Goal: Register for event/course

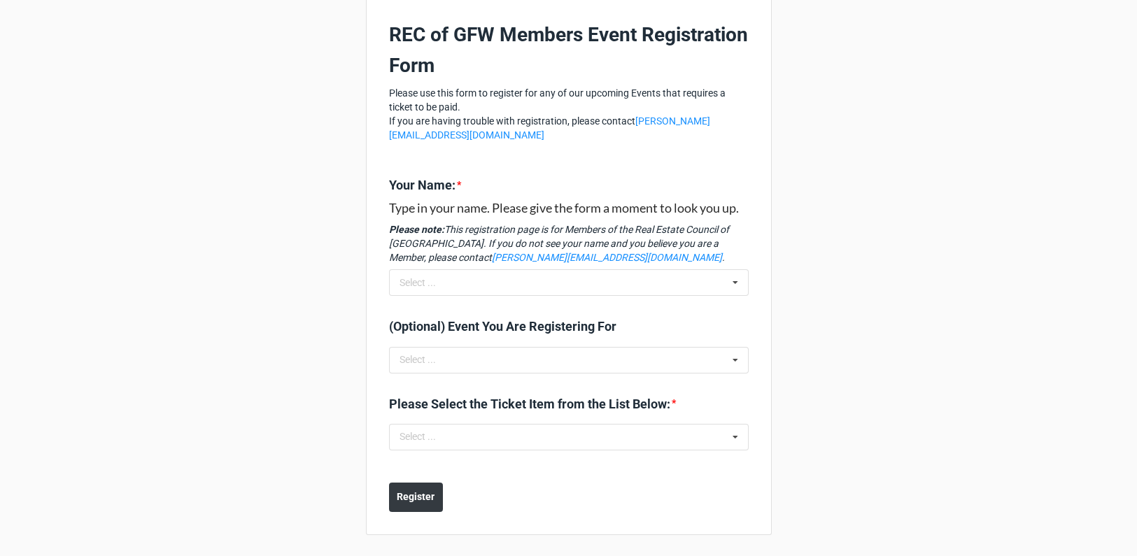
scroll to position [85, 0]
click at [733, 356] on icon at bounding box center [735, 359] width 21 height 26
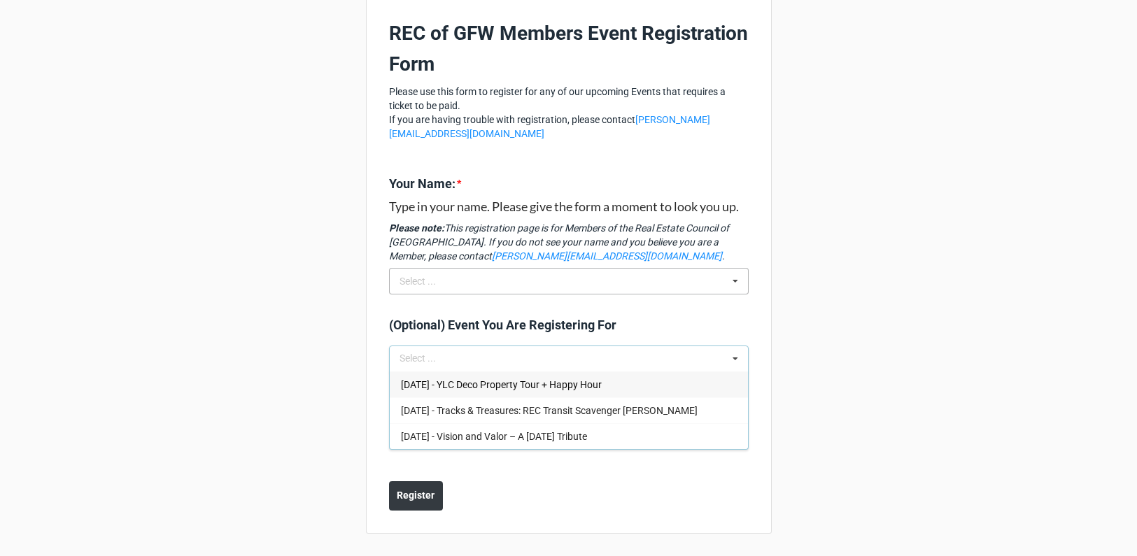
click at [730, 281] on icon at bounding box center [735, 282] width 21 height 26
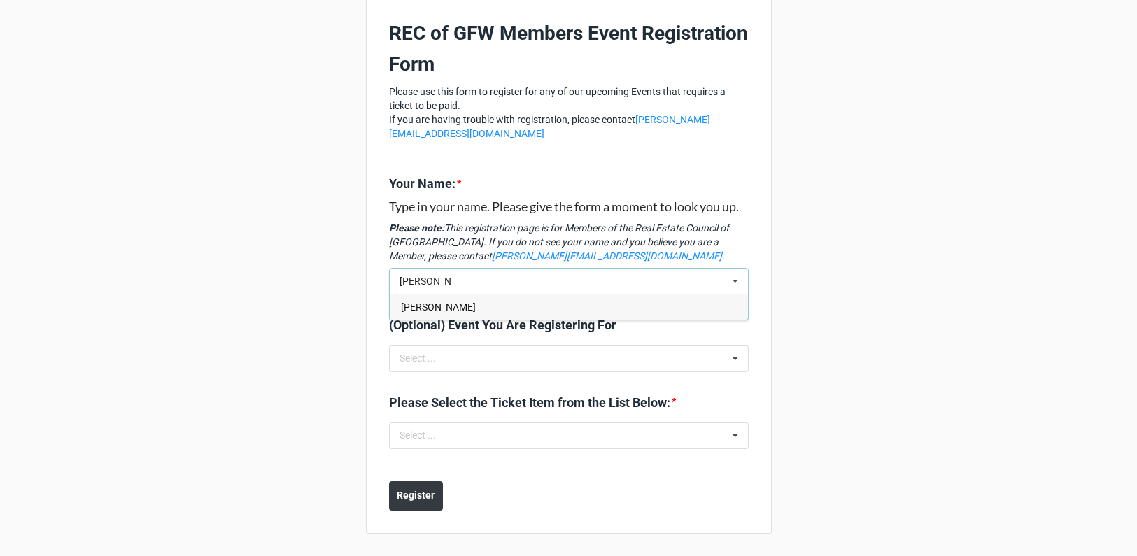
type input "[PERSON_NAME]"
click at [494, 304] on div "Kelle Moulton" at bounding box center [569, 307] width 358 height 26
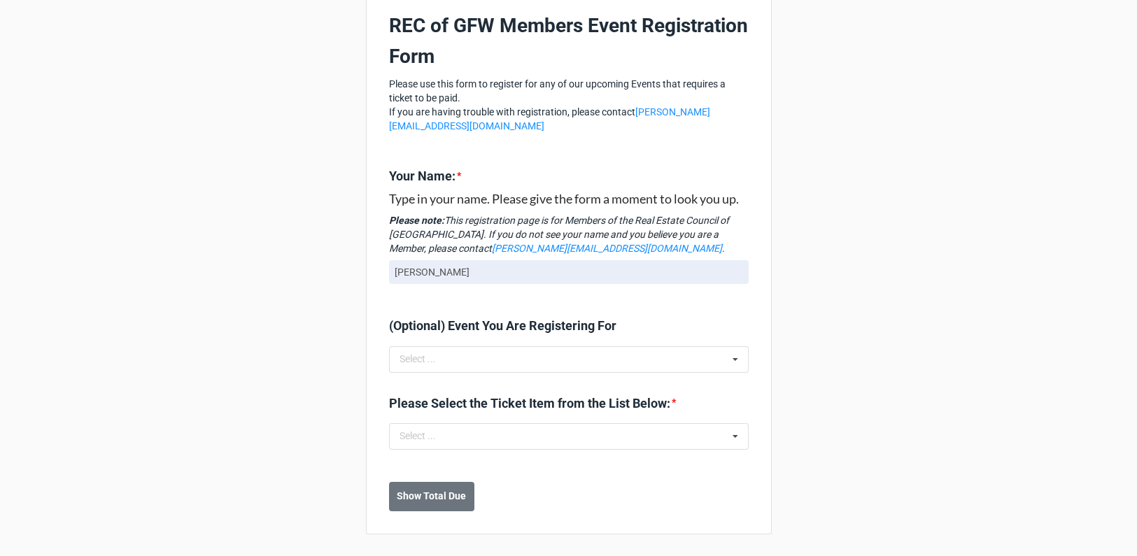
scroll to position [93, 0]
click at [726, 436] on icon at bounding box center [735, 436] width 21 height 26
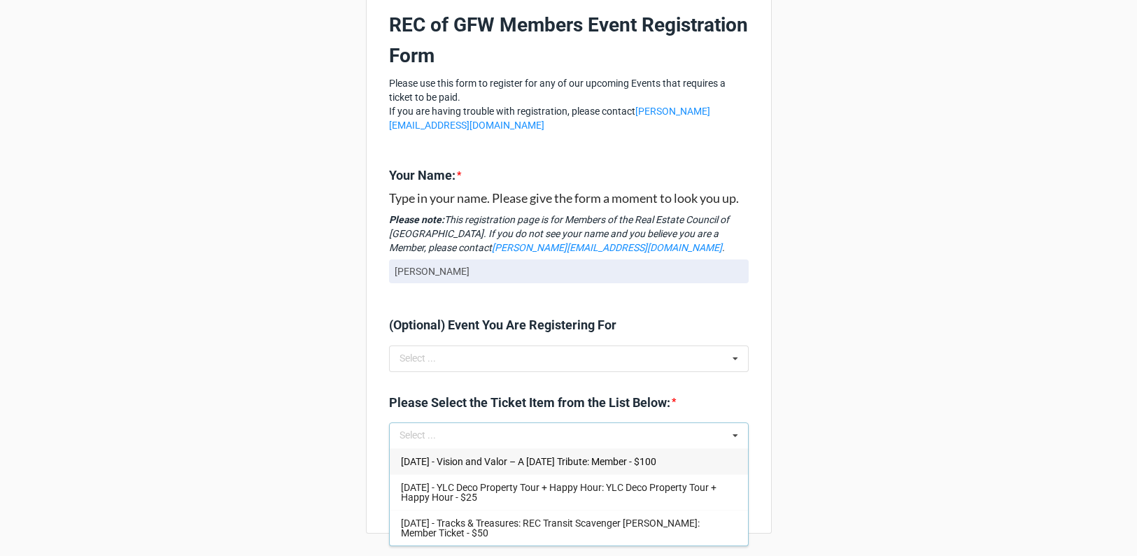
click at [475, 466] on span "Nov 12 2025 - Vision and Valor – A Veterans Day Tribute: Member - $100" at bounding box center [528, 461] width 255 height 11
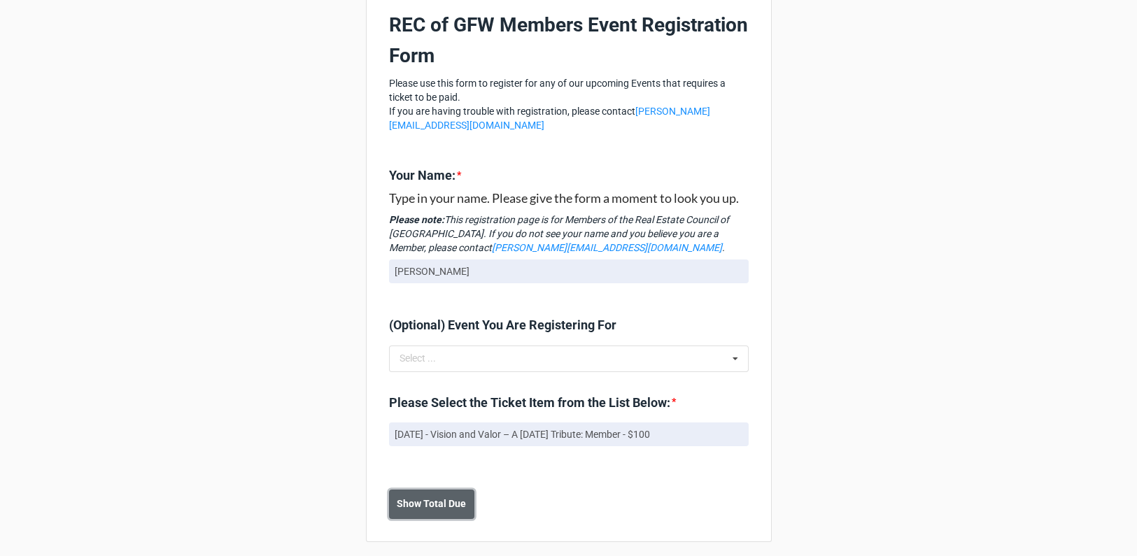
click at [436, 504] on b "Show Total Due" at bounding box center [431, 504] width 69 height 15
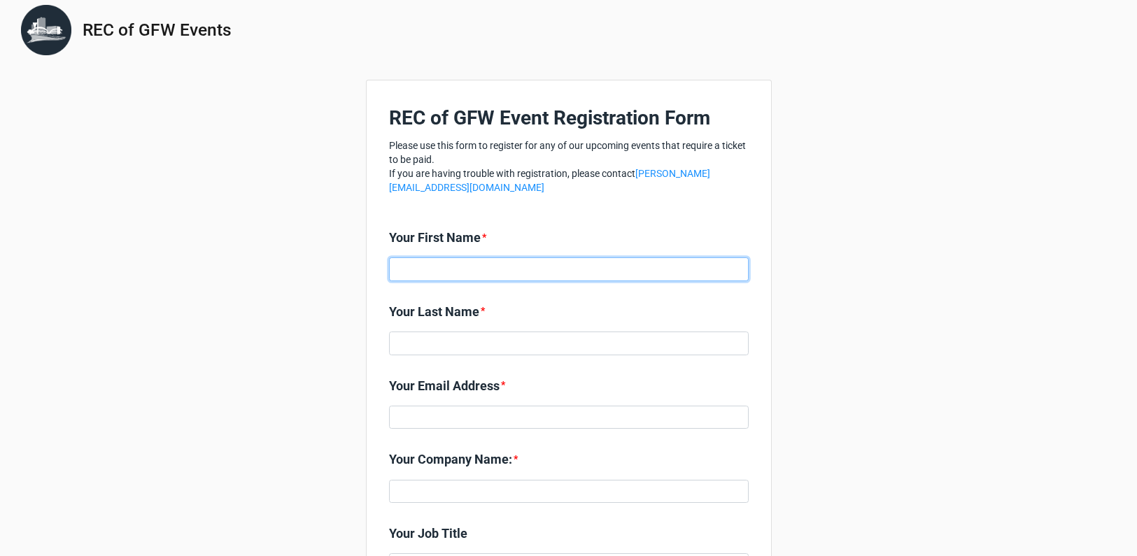
drag, startPoint x: 512, startPoint y: 271, endPoint x: 528, endPoint y: 276, distance: 16.8
click at [512, 271] on input at bounding box center [569, 270] width 360 height 24
type input "[PERSON_NAME]"
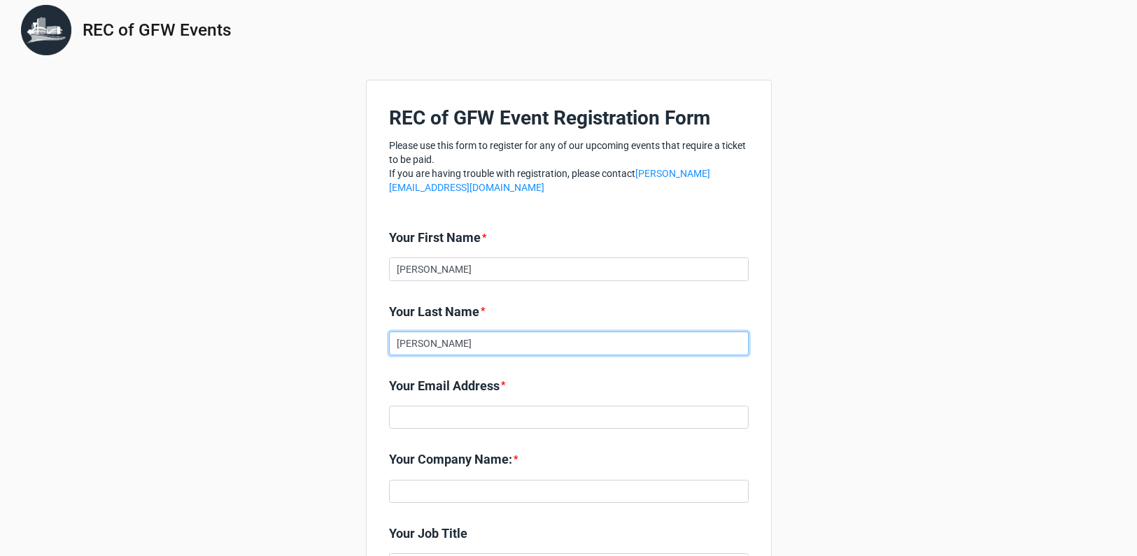
type input "[PERSON_NAME]"
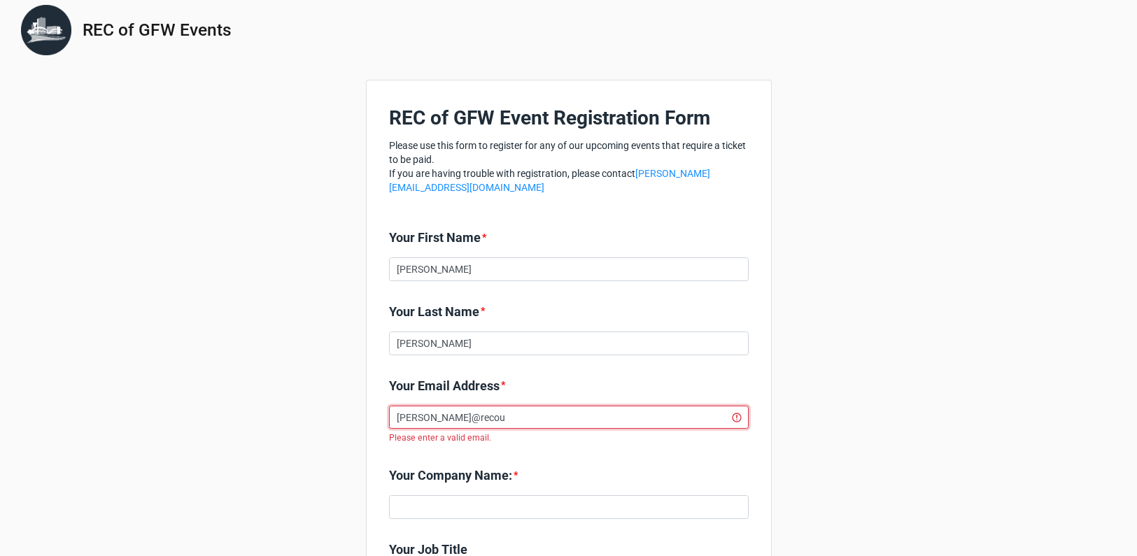
type input "[PERSON_NAME][EMAIL_ADDRESS][DOMAIN_NAME]"
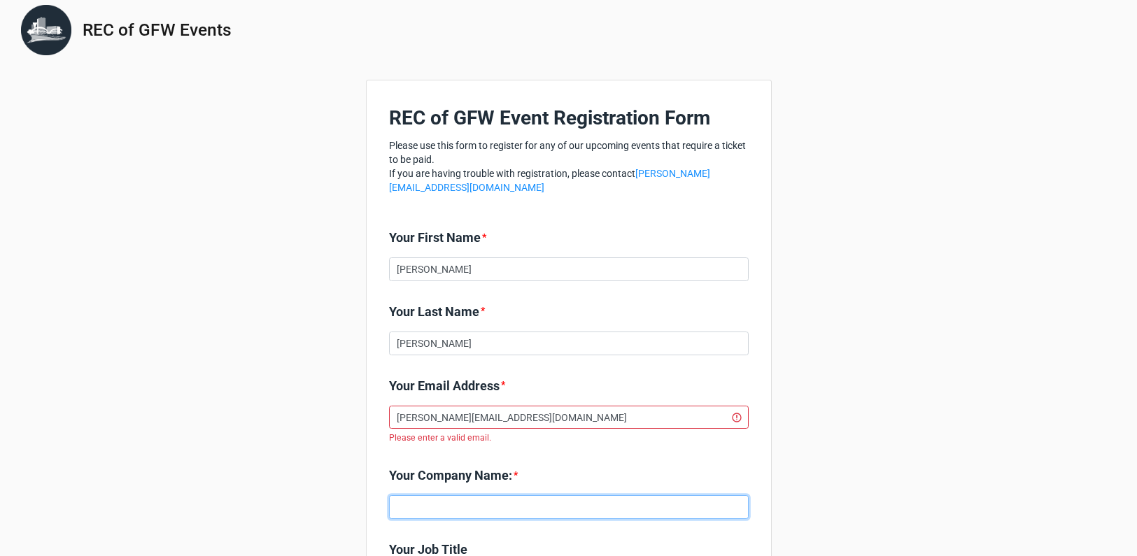
type input "Real Estate Council"
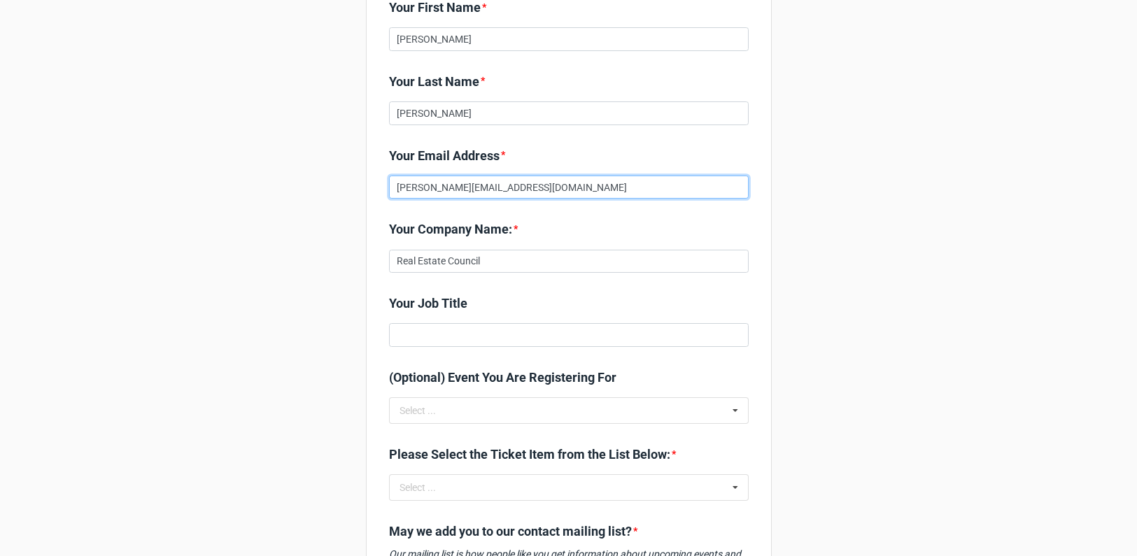
scroll to position [367, 0]
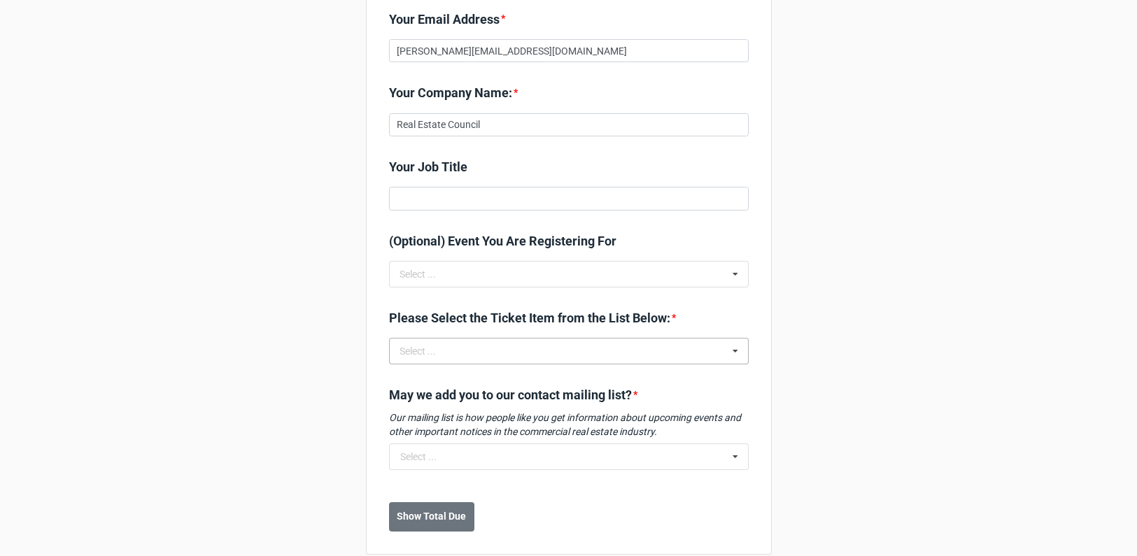
click at [734, 353] on icon at bounding box center [735, 352] width 21 height 26
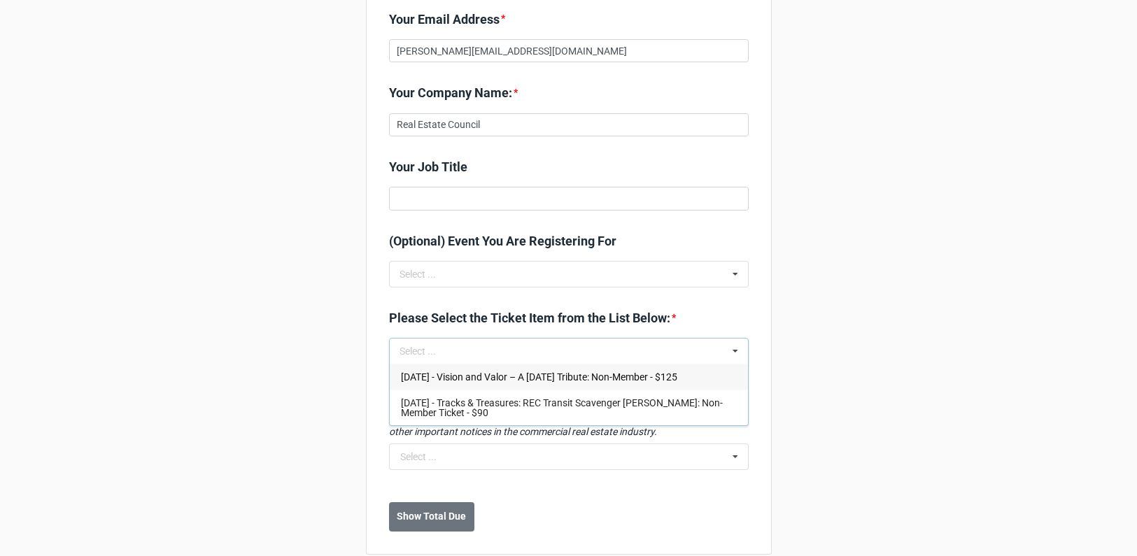
click at [451, 381] on span "[DATE] - Vision and Valor – A [DATE] Tribute: Non-Member - $125" at bounding box center [539, 377] width 276 height 11
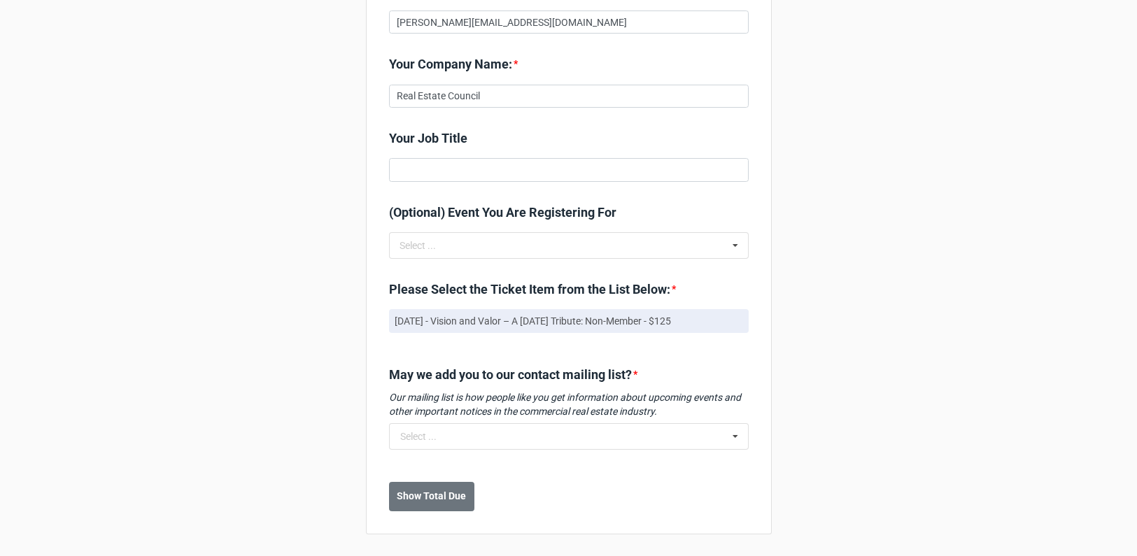
scroll to position [403, 0]
click at [734, 436] on icon at bounding box center [735, 436] width 21 height 26
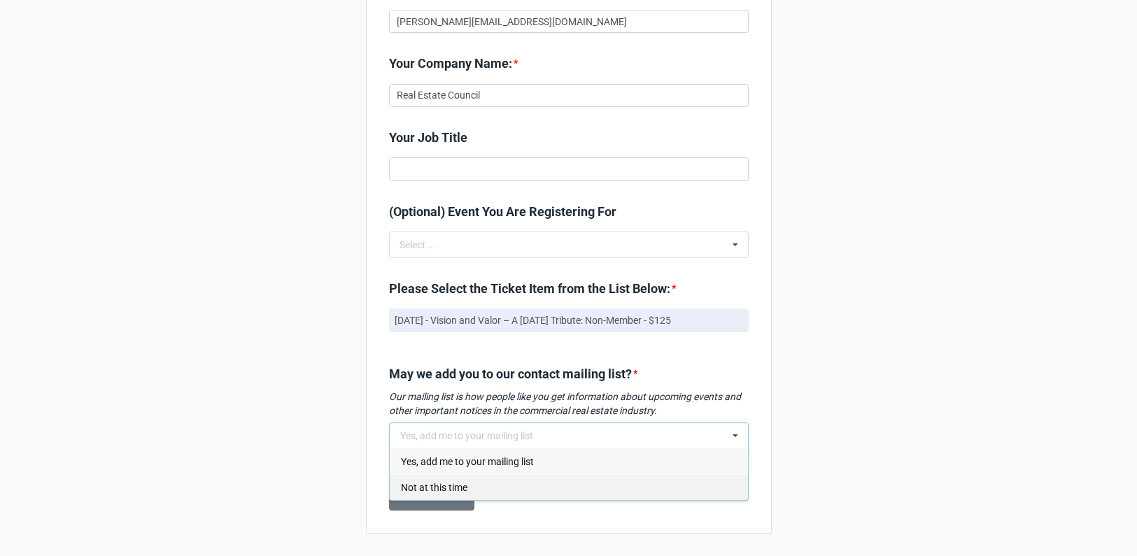
click at [519, 490] on div "Not at this time" at bounding box center [569, 488] width 358 height 26
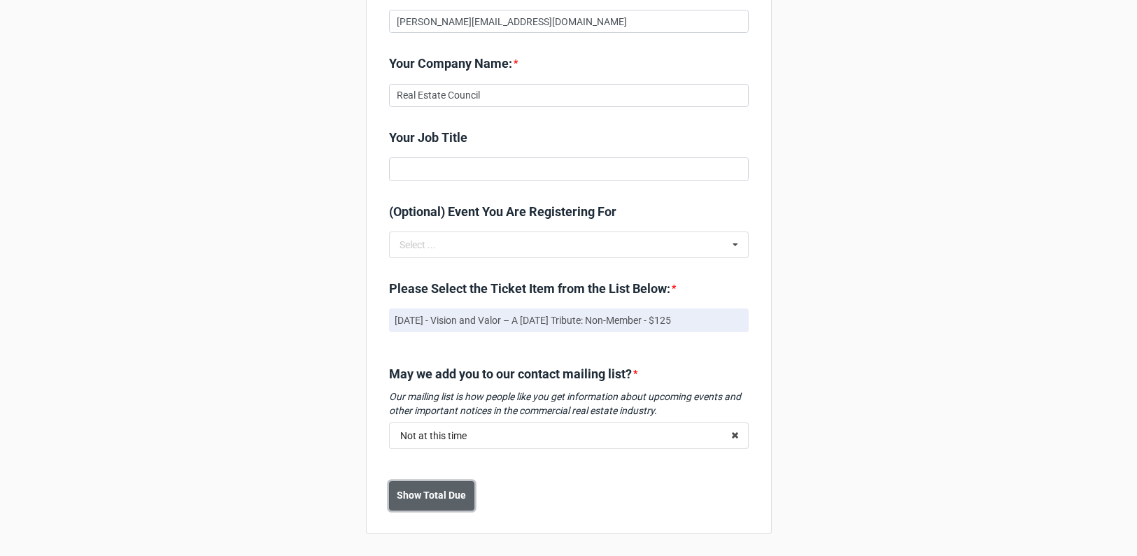
click at [416, 494] on b "Show Total Due" at bounding box center [431, 496] width 69 height 15
